Goal: Information Seeking & Learning: Check status

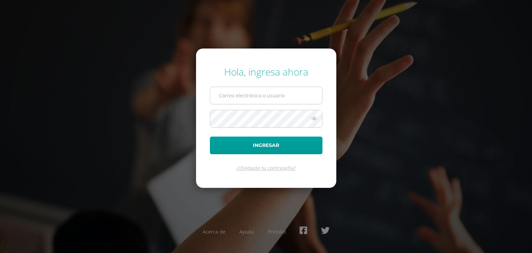
click at [237, 94] on input "text" at bounding box center [266, 95] width 112 height 17
type input "[EMAIL_ADDRESS][DOMAIN_NAME]"
click at [210, 136] on button "Ingresar" at bounding box center [266, 145] width 113 height 18
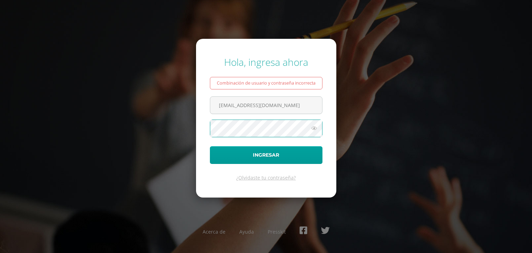
click at [210, 146] on button "Ingresar" at bounding box center [266, 155] width 113 height 18
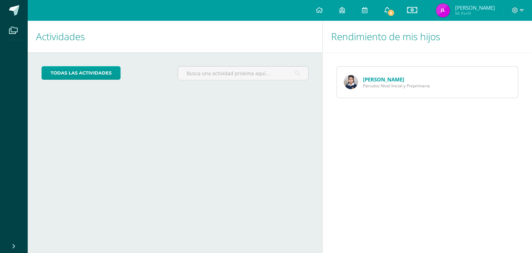
click at [395, 15] on span "5" at bounding box center [391, 13] width 8 height 8
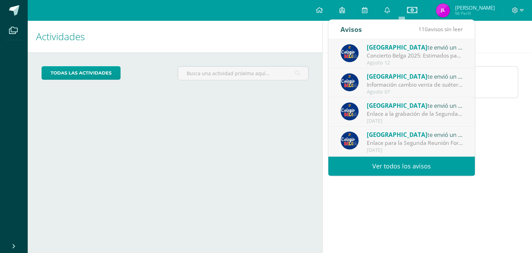
click at [423, 55] on div "Concierto Belga 2025: Estimados padres y madres de familia: Les saludamos cordi…" at bounding box center [415, 56] width 96 height 8
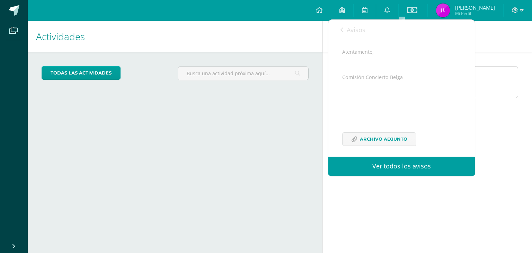
scroll to position [169, 0]
click at [399, 131] on span "Archivo Adjunto" at bounding box center [383, 134] width 47 height 13
click at [390, 11] on icon at bounding box center [387, 10] width 6 height 6
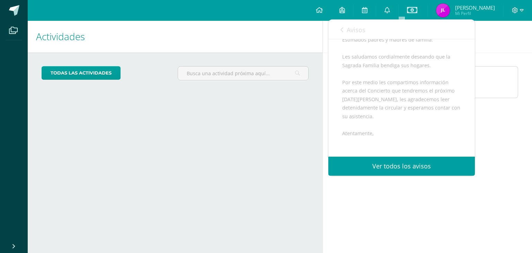
click at [344, 30] on link "Avisos" at bounding box center [352, 30] width 25 height 20
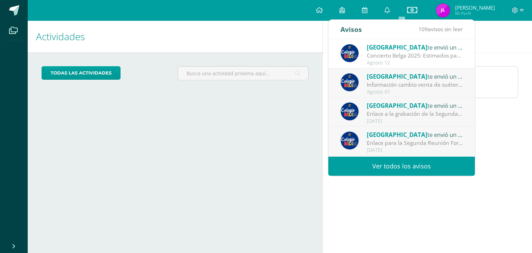
click at [408, 86] on div "Información cambio venta de suéter y chaleco del [GEOGRAPHIC_DATA] [GEOGRAPHIC_…" at bounding box center [415, 85] width 96 height 8
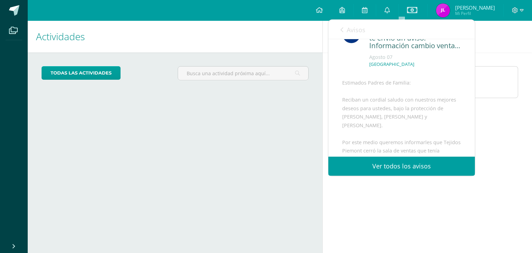
scroll to position [0, 0]
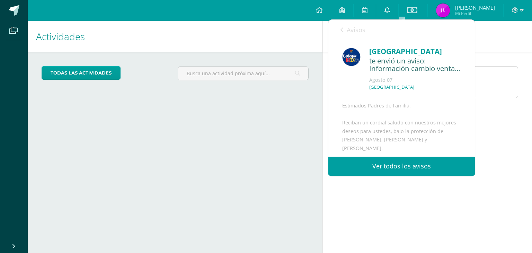
click at [390, 12] on icon at bounding box center [387, 10] width 6 height 6
click at [450, 11] on img at bounding box center [443, 10] width 14 height 14
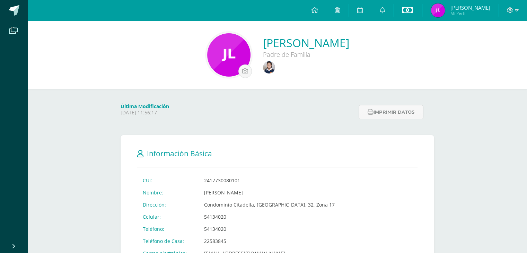
click at [412, 11] on icon at bounding box center [407, 10] width 10 height 8
click at [410, 40] on link "Estado de cuenta actual" at bounding box center [420, 39] width 76 height 17
